Goal: Navigation & Orientation: Find specific page/section

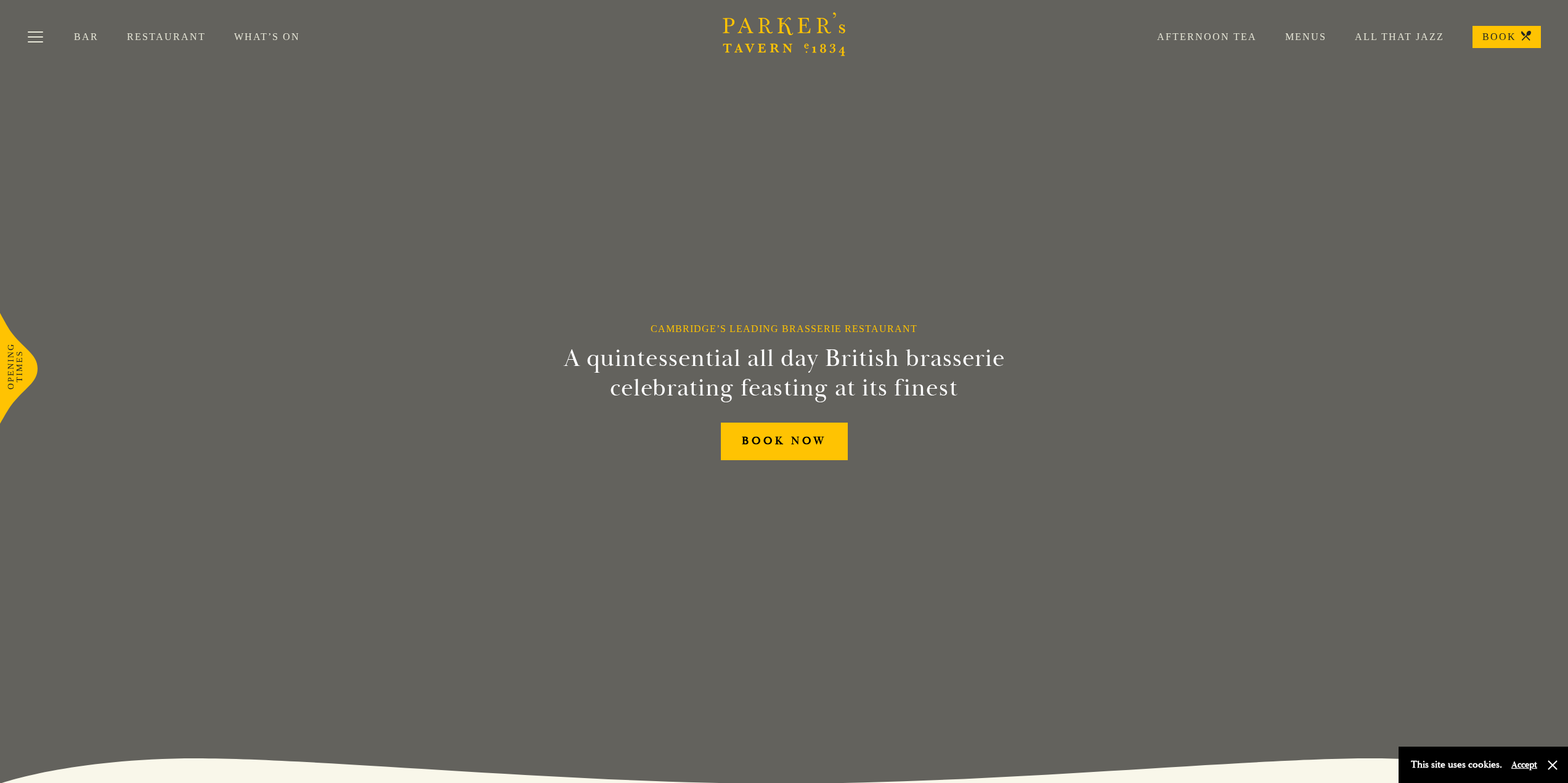
click at [82, 34] on link "Bar" at bounding box center [100, 37] width 53 height 12
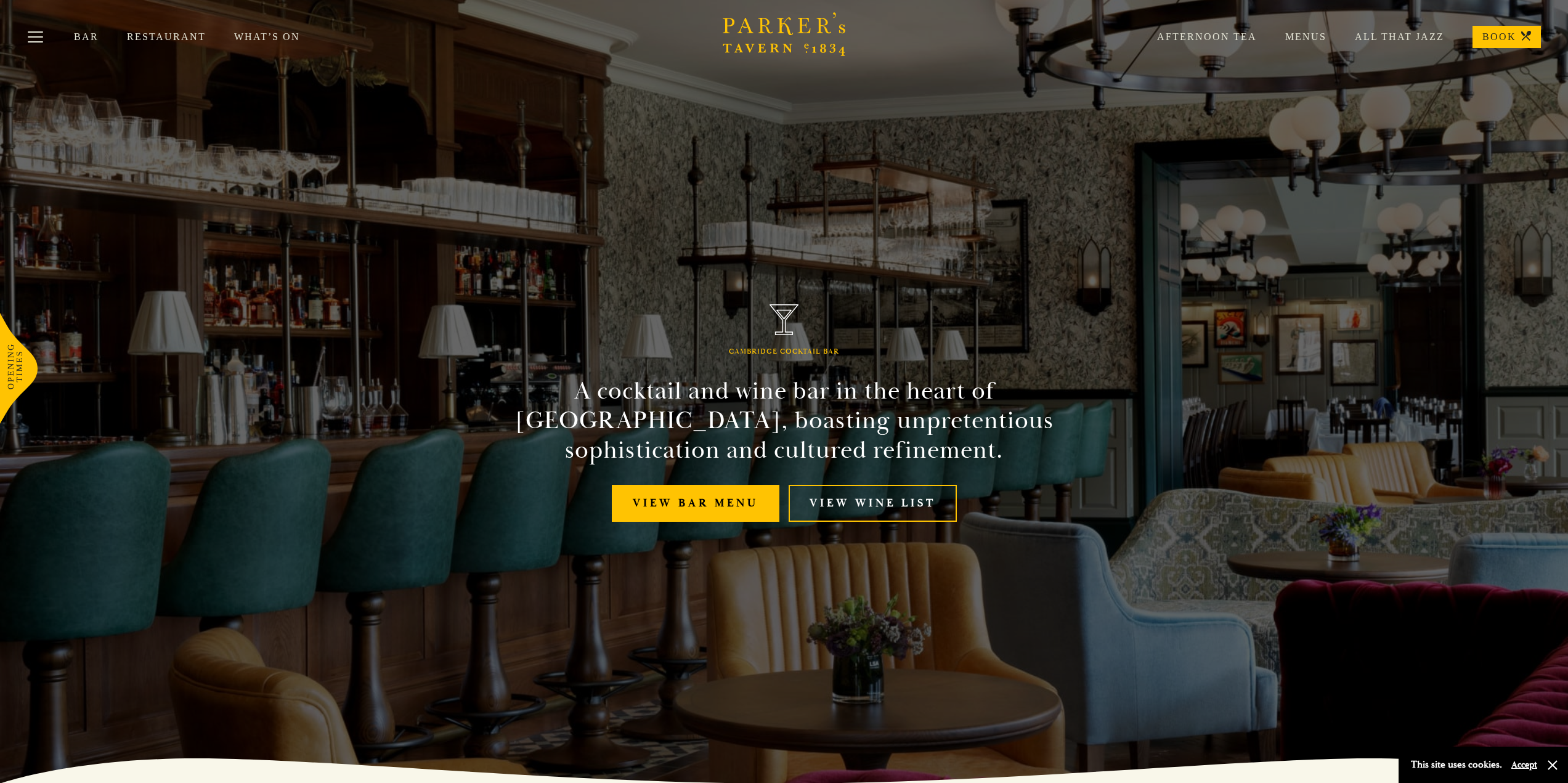
click at [1385, 35] on link "All That Jazz" at bounding box center [1385, 37] width 117 height 12
